Goal: Find contact information

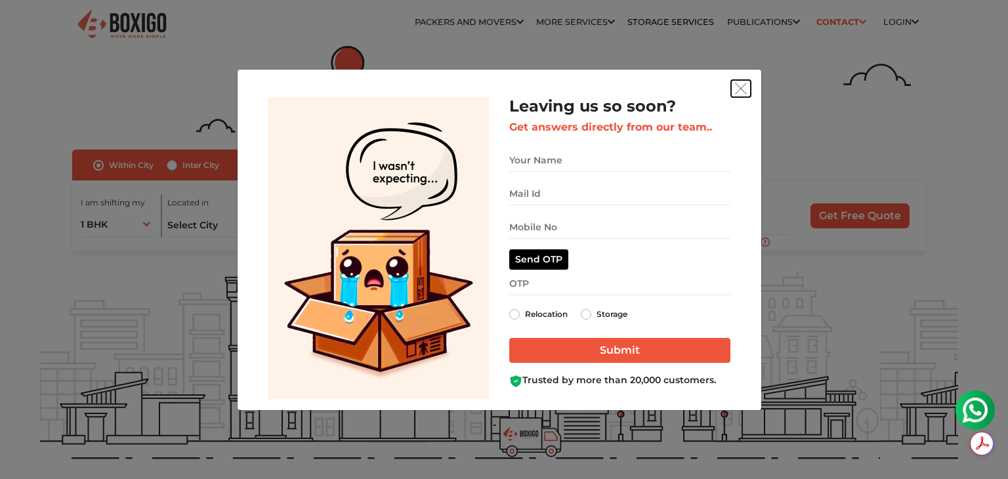
click at [737, 87] on img "get free quote dialog" at bounding box center [741, 89] width 12 height 12
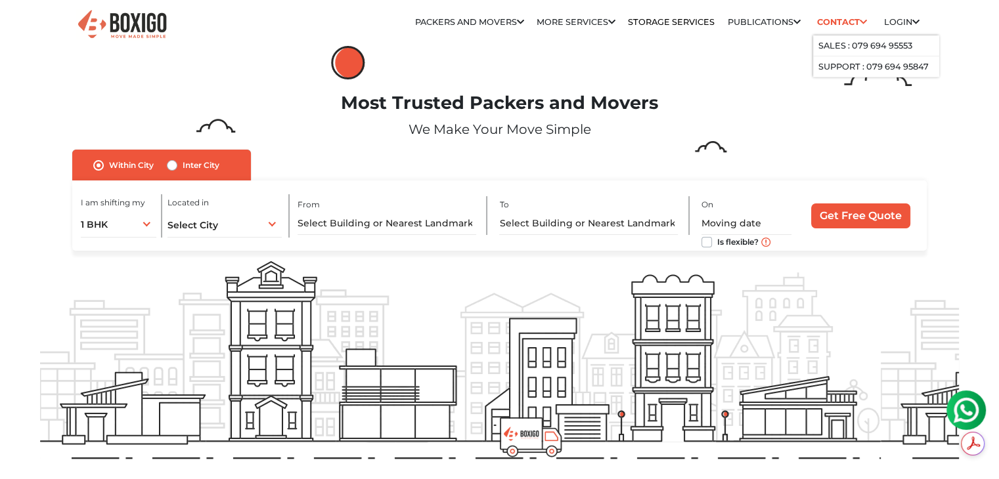
click at [855, 23] on link "Contact" at bounding box center [842, 22] width 58 height 20
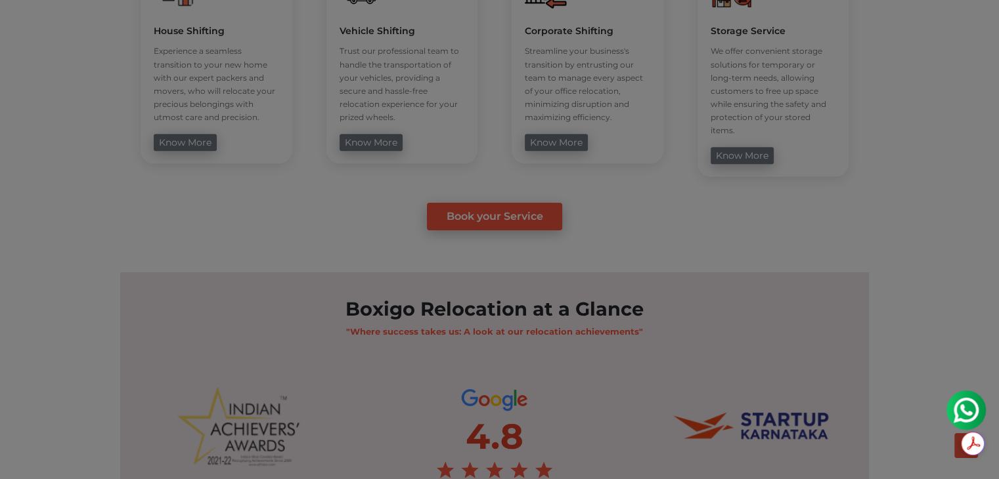
scroll to position [919, 0]
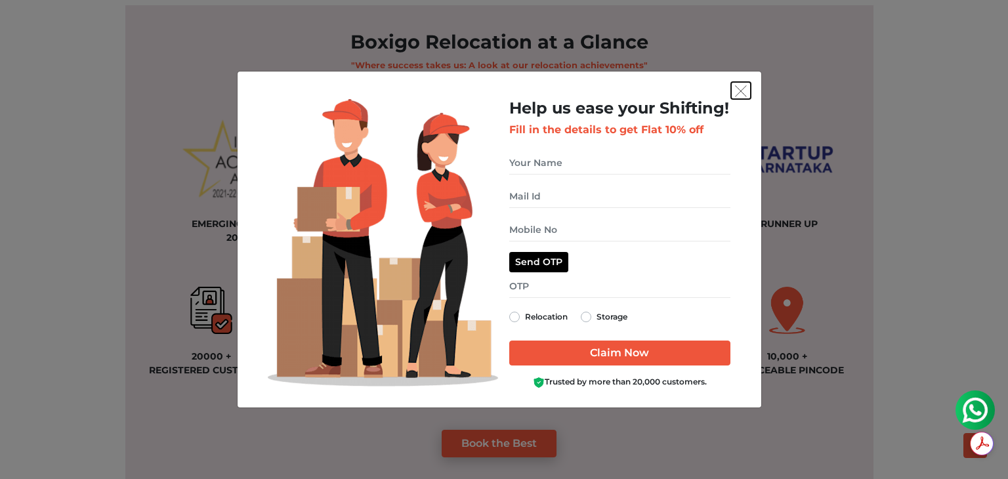
click at [743, 86] on img "get free quote dialog" at bounding box center [741, 91] width 12 height 12
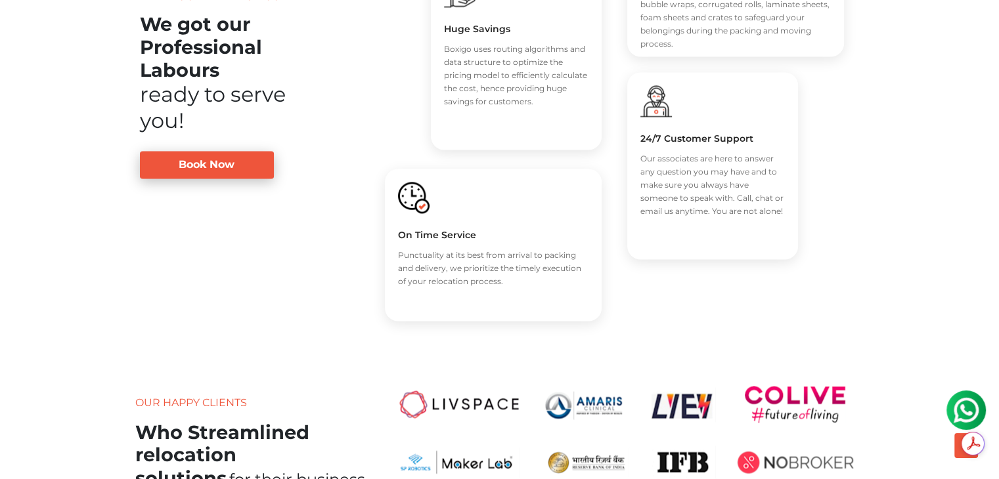
scroll to position [2101, 0]
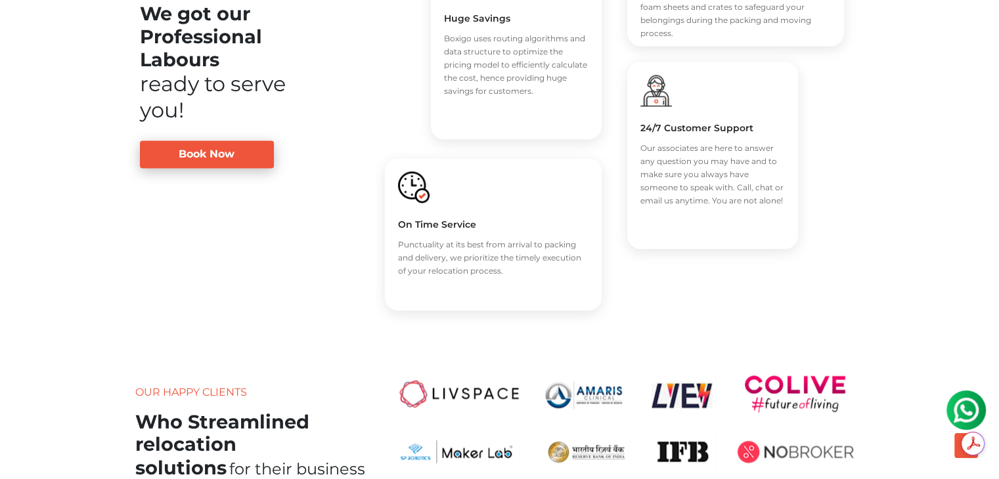
click at [663, 114] on div "24/7 Customer Support Our associates are here to answer any question you may ha…" at bounding box center [712, 155] width 171 height 187
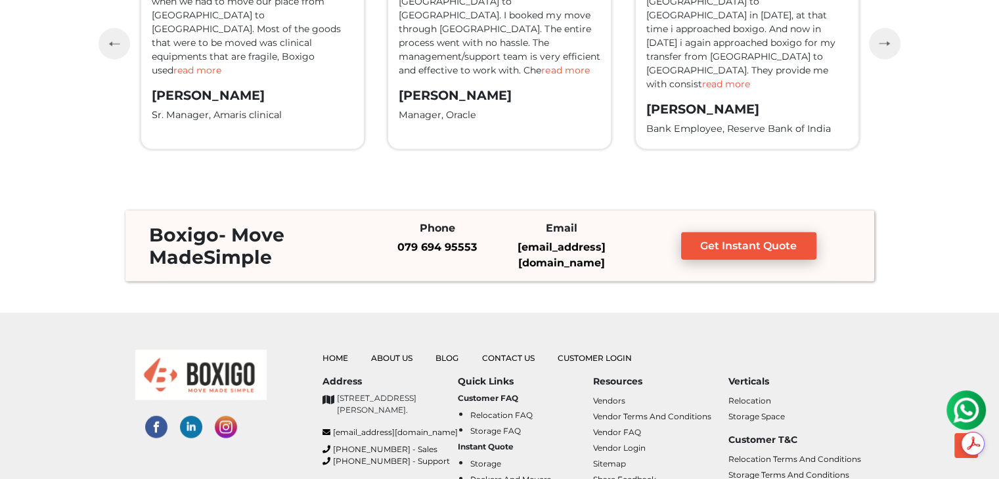
scroll to position [0, 0]
drag, startPoint x: 620, startPoint y: 252, endPoint x: 493, endPoint y: 305, distance: 137.4
click at [541, 270] on div "Boxigo - Move Made Simple Phone 079 694 95553 Email [EMAIL_ADDRESS][DOMAIN_NAME…" at bounding box center [499, 246] width 748 height 71
drag, startPoint x: 498, startPoint y: 259, endPoint x: 622, endPoint y: 248, distance: 123.9
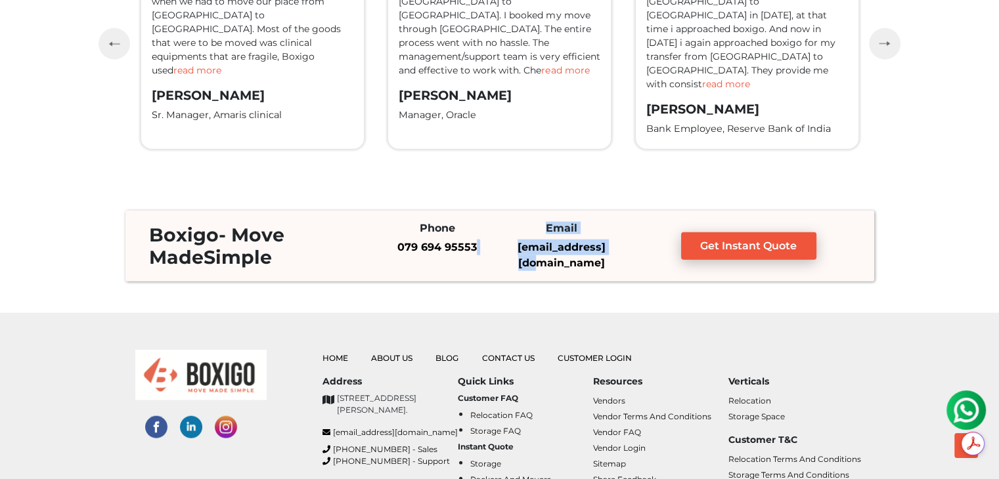
click at [622, 248] on div "Phone 079 694 95553 Email [EMAIL_ADDRESS][DOMAIN_NAME]" at bounding box center [499, 246] width 249 height 49
drag, startPoint x: 625, startPoint y: 255, endPoint x: 506, endPoint y: 261, distance: 119.0
click at [506, 261] on div "Boxigo - Move Made Simple Phone 079 694 95553 Email [EMAIL_ADDRESS][DOMAIN_NAME…" at bounding box center [499, 246] width 747 height 50
copy body "[EMAIL_ADDRESS][DOMAIN_NAME] Get Instant Quote Calculating..... Help us ease yo…"
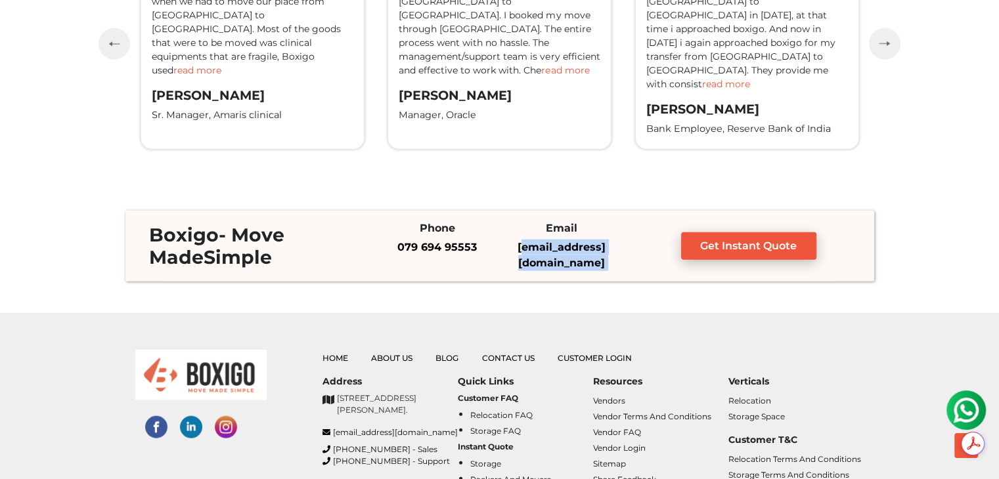
copy body "[EMAIL_ADDRESS][DOMAIN_NAME] Get Instant Quote Calculating..... Help us ease yo…"
click at [315, 321] on div "Home About Us Blog Contact Us Customer Login Address [STREET_ADDRESS][PERSON_NA…" at bounding box center [499, 417] width 748 height 209
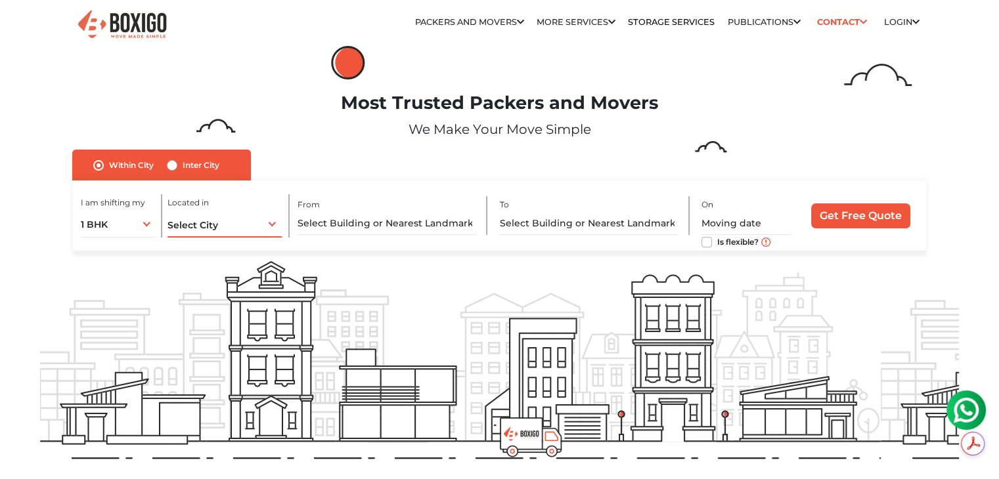
click at [260, 228] on div "Select City Select City [GEOGRAPHIC_DATA] [GEOGRAPHIC_DATA] [GEOGRAPHIC_DATA] […" at bounding box center [224, 224] width 114 height 28
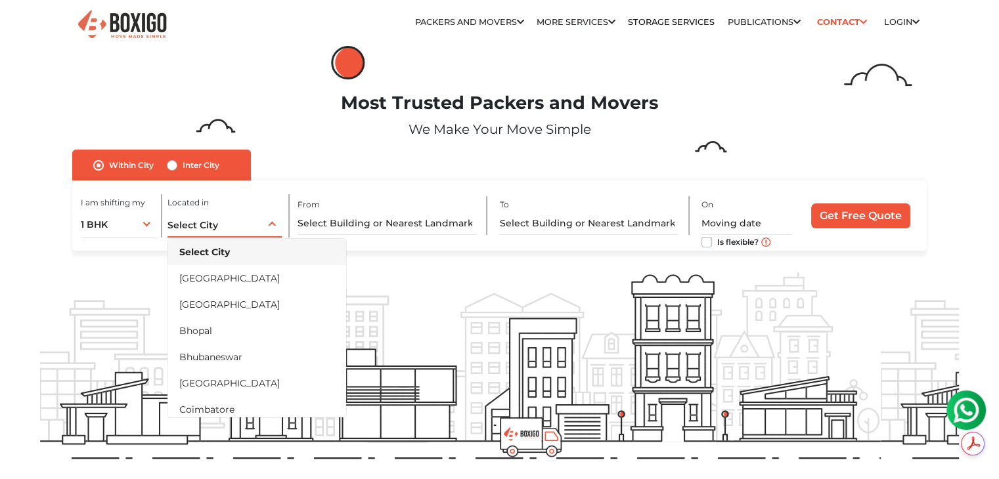
drag, startPoint x: 232, startPoint y: 271, endPoint x: 217, endPoint y: 283, distance: 18.7
click at [232, 271] on li "[GEOGRAPHIC_DATA]" at bounding box center [256, 278] width 179 height 26
